Goal: Navigation & Orientation: Find specific page/section

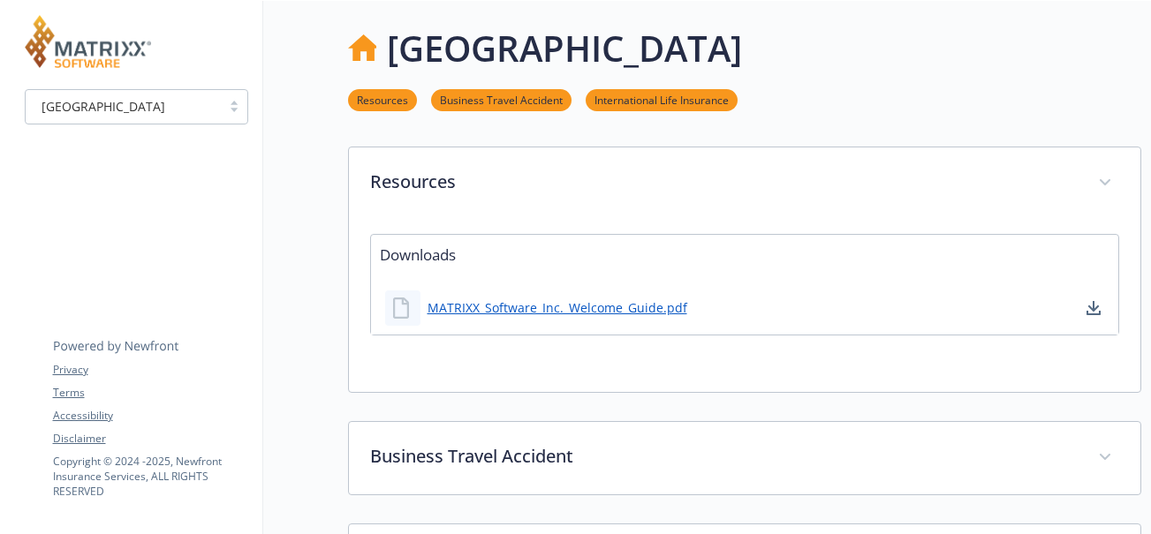
click at [890, 80] on div "Resources Business Travel Accident International Life Insurance" at bounding box center [744, 100] width 793 height 50
